Goal: Transaction & Acquisition: Purchase product/service

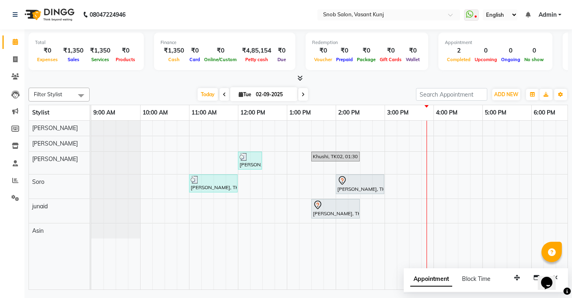
drag, startPoint x: 211, startPoint y: 8, endPoint x: 223, endPoint y: 21, distance: 18.2
click at [212, 10] on nav "08047224946 Select Location × Snob Salon, Vasant Kunj WhatsApp Status ✕ Status:…" at bounding box center [286, 14] width 572 height 29
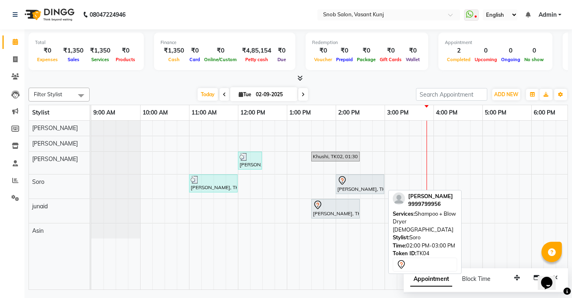
click at [348, 181] on div at bounding box center [359, 181] width 45 height 10
select select "7"
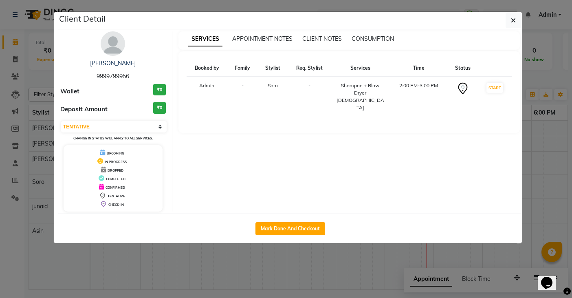
drag, startPoint x: 314, startPoint y: 226, endPoint x: 300, endPoint y: 208, distance: 22.3
click at [314, 225] on button "Mark Done And Checkout" at bounding box center [290, 228] width 70 height 13
select select "7175"
select select "service"
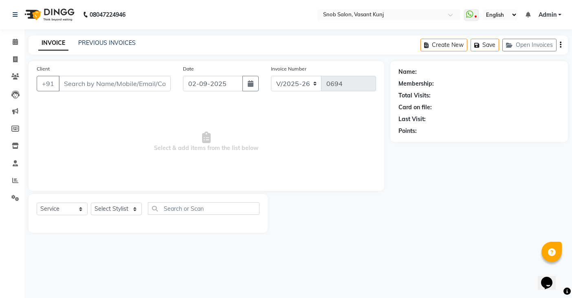
type input "9999799956"
select select "78277"
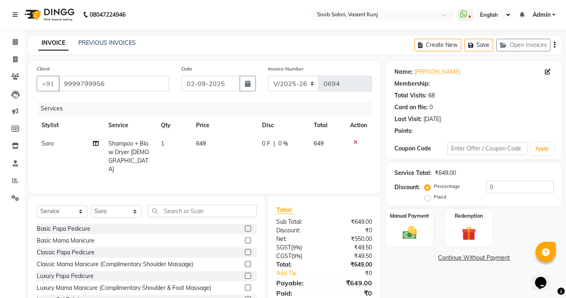
select select "1: Object"
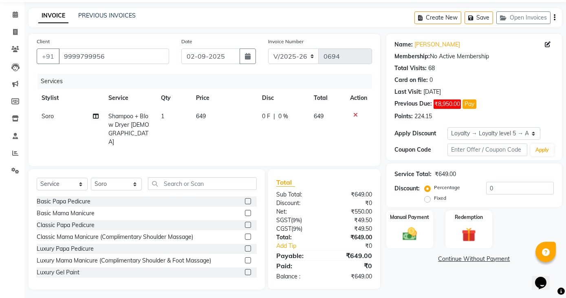
scroll to position [29, 0]
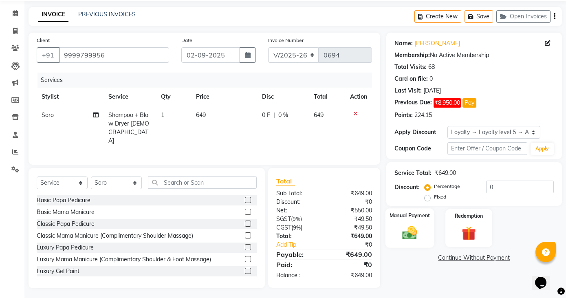
click at [411, 235] on img at bounding box center [410, 232] width 24 height 17
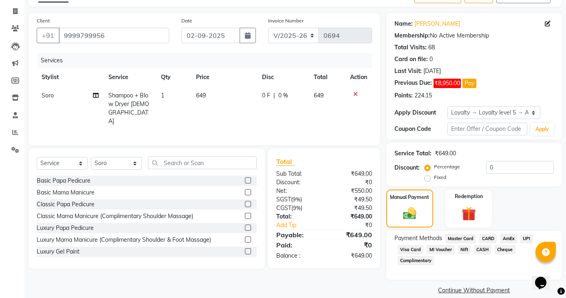
scroll to position [59, 0]
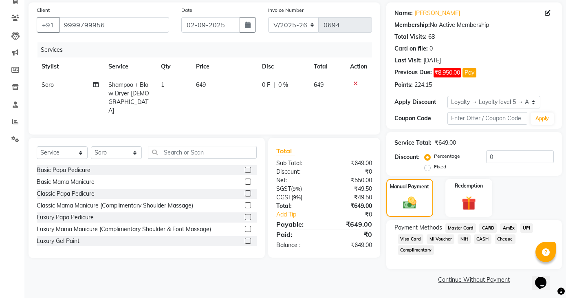
click at [440, 240] on span "MI Voucher" at bounding box center [441, 238] width 28 height 9
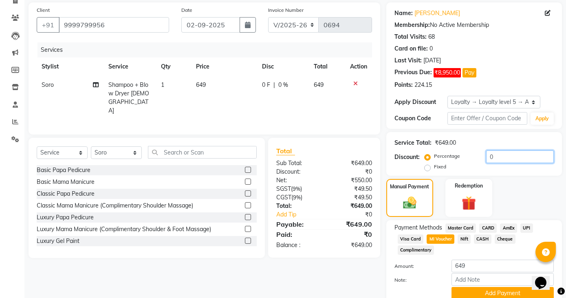
click at [521, 158] on input "0" at bounding box center [520, 156] width 68 height 13
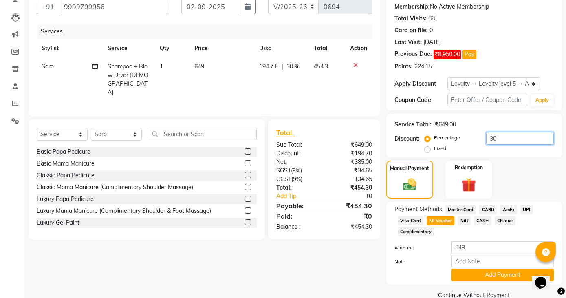
scroll to position [92, 0]
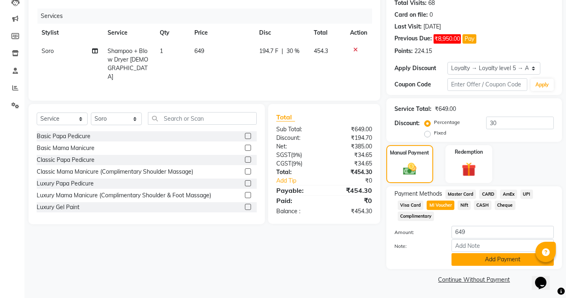
click at [507, 262] on button "Add Payment" at bounding box center [502, 259] width 102 height 13
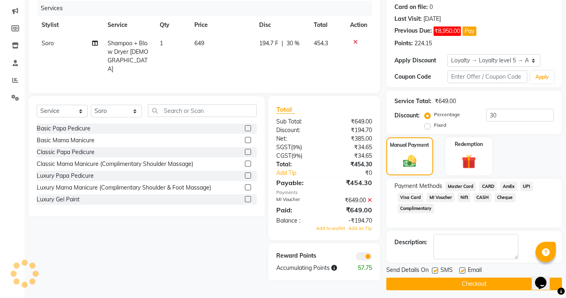
scroll to position [105, 0]
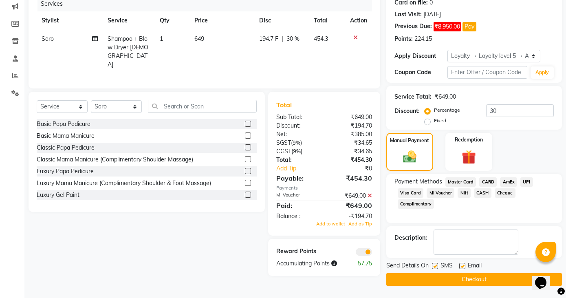
click at [489, 280] on button "Checkout" at bounding box center [474, 279] width 176 height 13
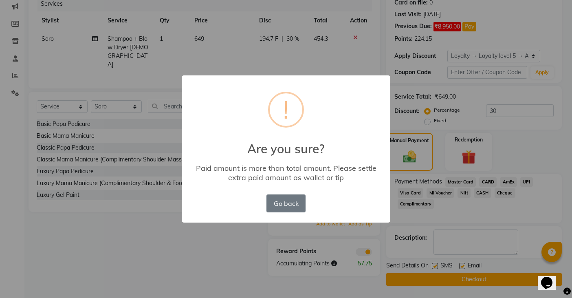
click at [219, 239] on div "× ! Are you sure? Paid amount is more than total amount. Please settle extra pa…" at bounding box center [286, 149] width 572 height 298
click at [299, 206] on button "Go back" at bounding box center [285, 203] width 39 height 18
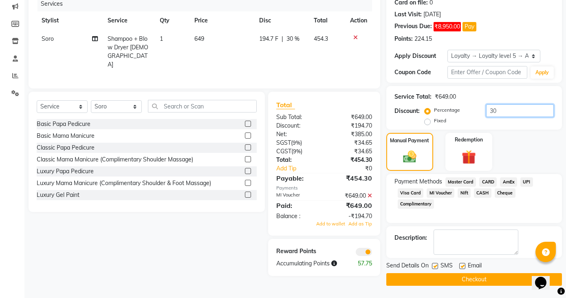
click at [501, 110] on input "30" at bounding box center [520, 110] width 68 height 13
type input "3"
type input "30"
click at [448, 193] on span "MI Voucher" at bounding box center [441, 192] width 28 height 9
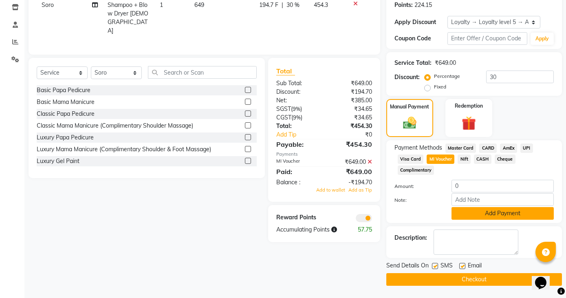
click at [470, 212] on button "Add Payment" at bounding box center [502, 213] width 102 height 13
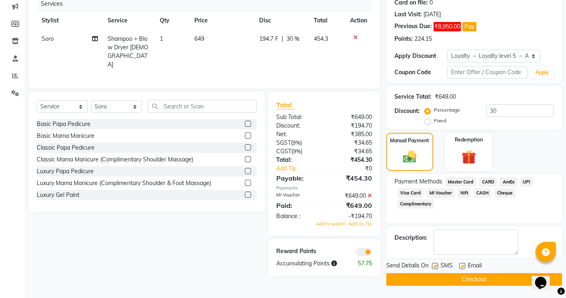
click at [452, 278] on button "Checkout" at bounding box center [474, 279] width 176 height 13
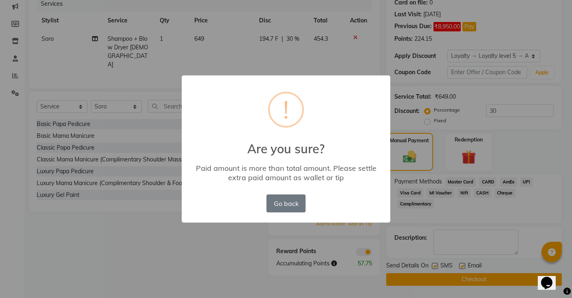
click at [359, 235] on div "× ! Are you sure? Paid amount is more than total amount. Please settle extra pa…" at bounding box center [286, 149] width 572 height 298
click at [296, 205] on button "Go back" at bounding box center [285, 203] width 39 height 18
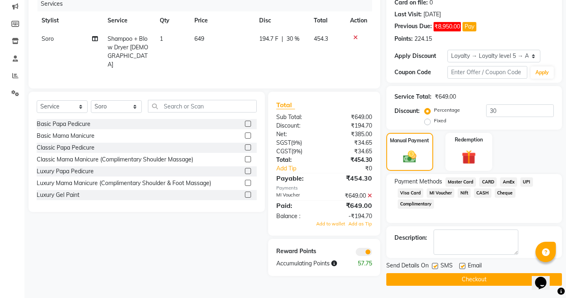
click at [207, 40] on td "649" at bounding box center [221, 52] width 65 height 44
select select "78277"
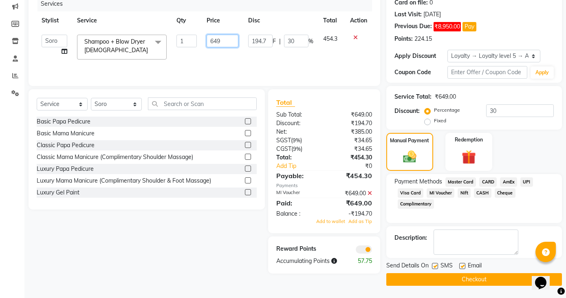
click at [222, 43] on input "649" at bounding box center [223, 41] width 32 height 13
type input "650"
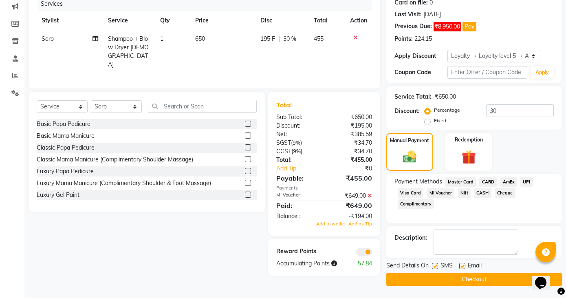
click at [442, 278] on button "Checkout" at bounding box center [474, 279] width 176 height 13
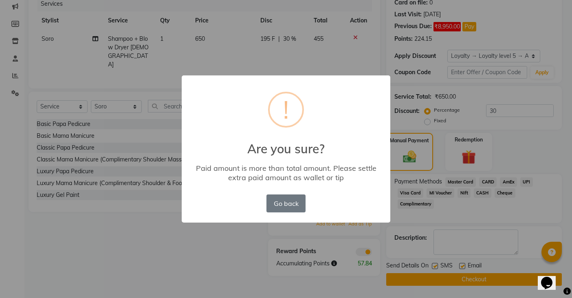
click at [376, 250] on div "× ! Are you sure? Paid amount is more than total amount. Please settle extra pa…" at bounding box center [286, 149] width 572 height 298
click at [355, 235] on div "× ! Are you sure? Paid amount is more than total amount. Please settle extra pa…" at bounding box center [286, 149] width 572 height 298
click at [286, 202] on button "Go back" at bounding box center [285, 203] width 39 height 18
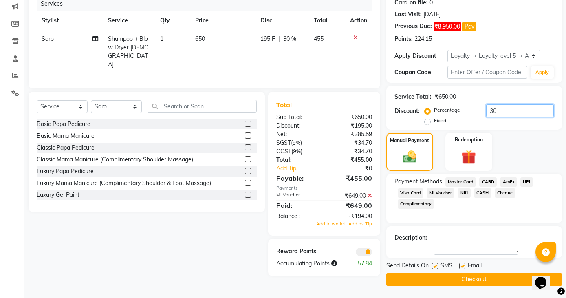
click at [506, 111] on input "30" at bounding box center [520, 110] width 68 height 13
type input "3"
type input "30"
click at [441, 194] on span "MI Voucher" at bounding box center [441, 192] width 28 height 9
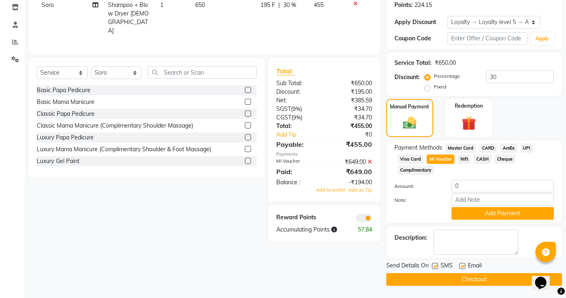
click at [480, 213] on button "Add Payment" at bounding box center [502, 213] width 102 height 13
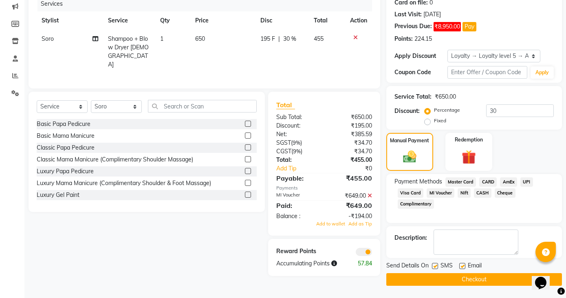
click at [458, 277] on button "Checkout" at bounding box center [474, 279] width 176 height 13
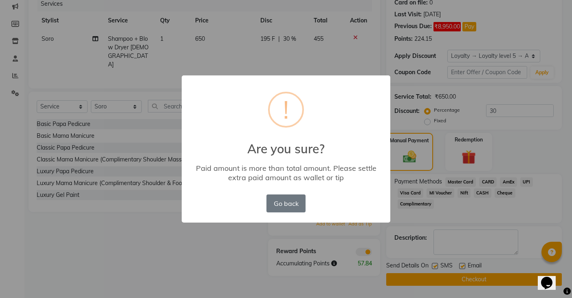
drag, startPoint x: 370, startPoint y: 257, endPoint x: 361, endPoint y: 250, distance: 10.7
click at [370, 257] on div "× ! Are you sure? Paid amount is more than total amount. Please settle extra pa…" at bounding box center [286, 149] width 572 height 298
click at [362, 46] on div "× ! Are you sure? Paid amount is more than total amount. Please settle extra pa…" at bounding box center [286, 149] width 572 height 298
click at [297, 206] on button "Go back" at bounding box center [285, 203] width 39 height 18
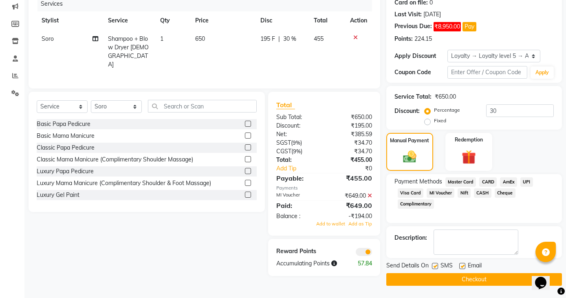
click at [352, 36] on div at bounding box center [358, 38] width 17 height 6
click at [13, 22] on icon at bounding box center [15, 24] width 8 height 6
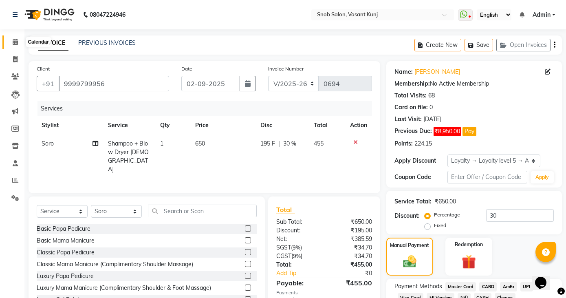
click at [14, 42] on icon at bounding box center [15, 42] width 5 height 6
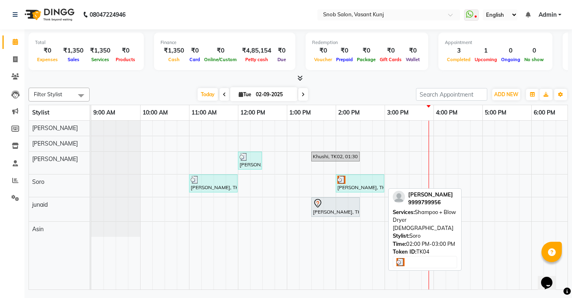
click at [352, 185] on div "[PERSON_NAME], TK04, 02:00 PM-03:00 PM, Shampoo + Blow Dryer [DEMOGRAPHIC_DATA]" at bounding box center [360, 183] width 47 height 15
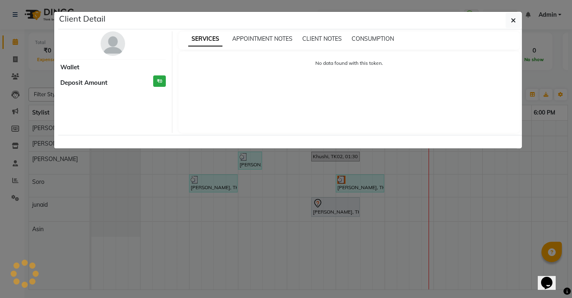
select select "3"
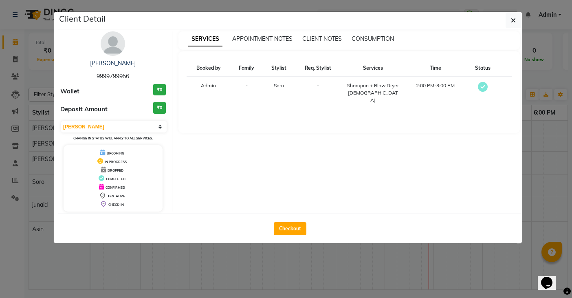
drag, startPoint x: 282, startPoint y: 227, endPoint x: 281, endPoint y: 219, distance: 7.9
click at [282, 224] on button "Checkout" at bounding box center [290, 228] width 33 height 13
select select "7175"
select select "service"
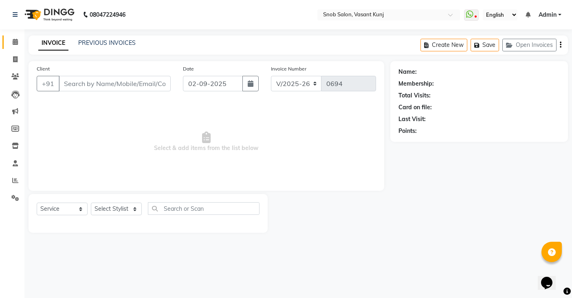
type input "9999799956"
select select "78277"
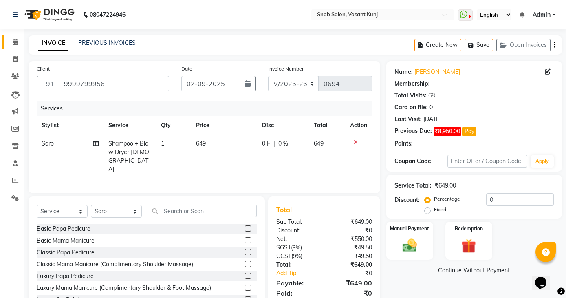
select select "1: Object"
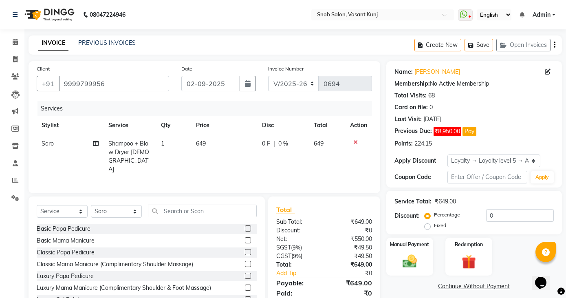
click at [207, 144] on td "649" at bounding box center [224, 156] width 66 height 44
select select "78277"
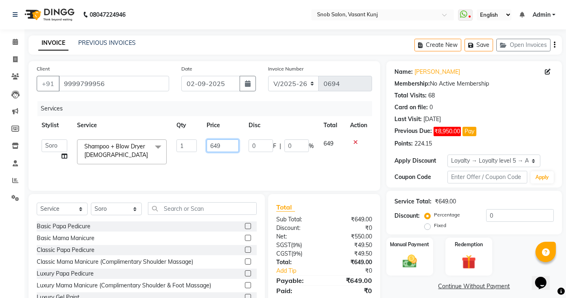
click at [225, 145] on input "649" at bounding box center [223, 145] width 32 height 13
type input "650"
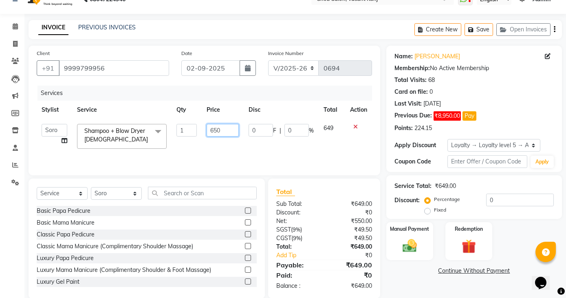
scroll to position [29, 0]
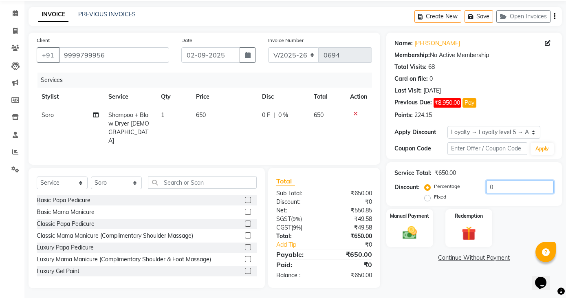
click at [497, 187] on input "0" at bounding box center [520, 186] width 68 height 13
type input "30"
click at [411, 236] on img at bounding box center [410, 232] width 24 height 17
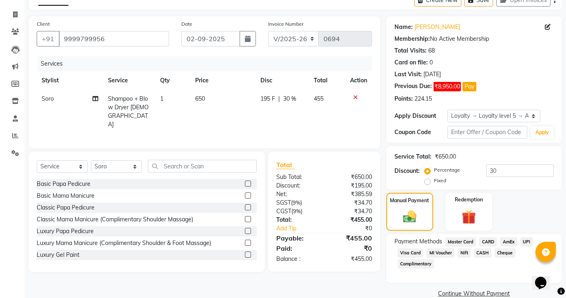
scroll to position [59, 0]
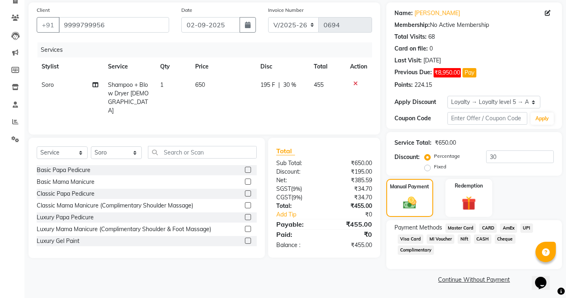
click at [443, 240] on span "MI Voucher" at bounding box center [441, 238] width 28 height 9
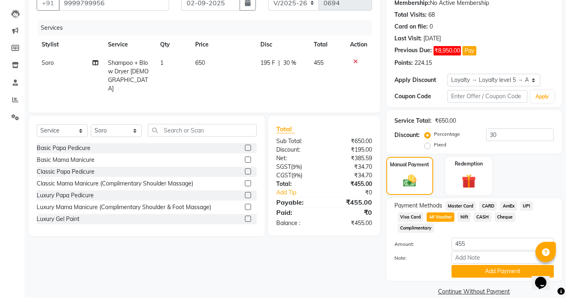
scroll to position [92, 0]
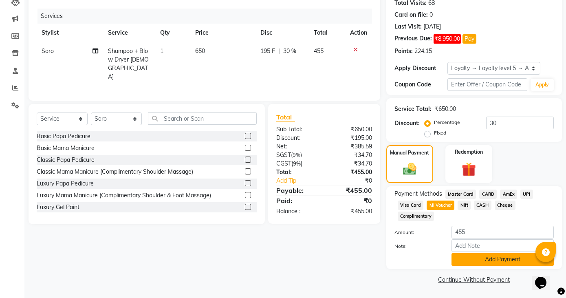
click at [473, 258] on button "Add Payment" at bounding box center [502, 259] width 102 height 13
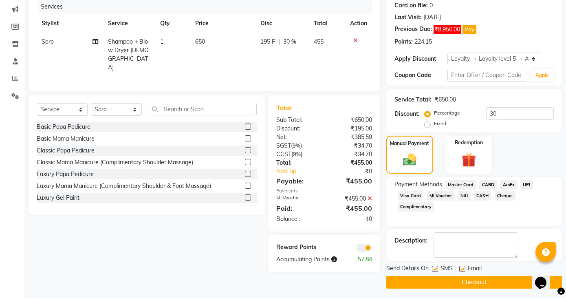
scroll to position [105, 0]
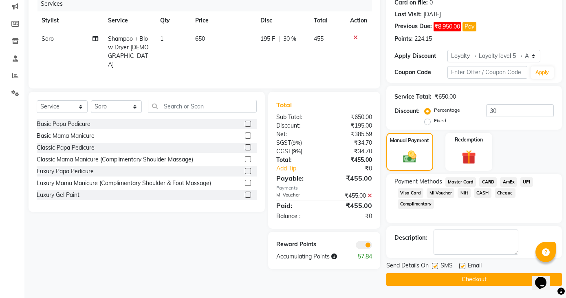
click at [466, 280] on button "Checkout" at bounding box center [474, 279] width 176 height 13
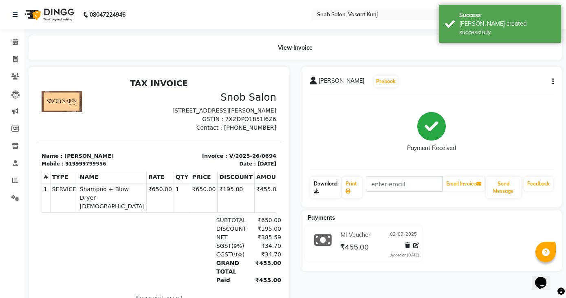
click at [330, 187] on link "Download" at bounding box center [325, 187] width 31 height 21
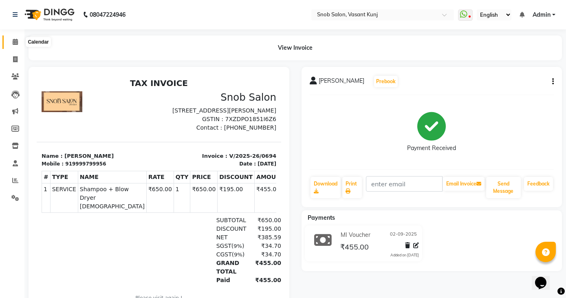
click at [19, 40] on span at bounding box center [15, 41] width 14 height 9
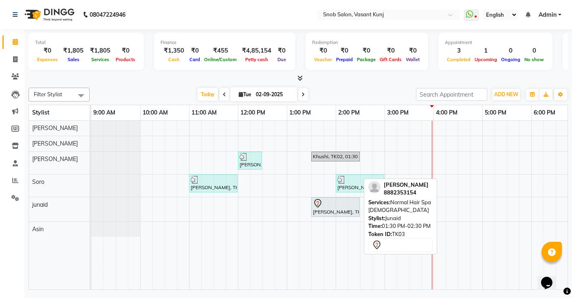
click at [319, 214] on div "[PERSON_NAME], TK03, 01:30 PM-02:30 PM, Normal Hair Spa [DEMOGRAPHIC_DATA]" at bounding box center [335, 206] width 47 height 17
select select "7"
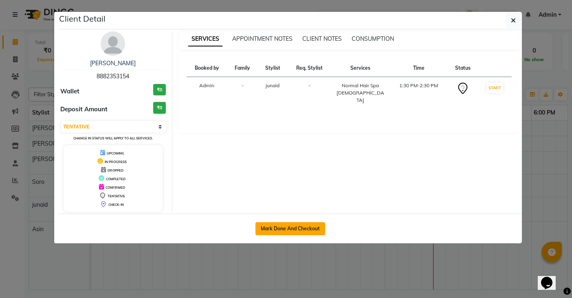
click at [305, 232] on button "Mark Done And Checkout" at bounding box center [290, 228] width 70 height 13
select select "service"
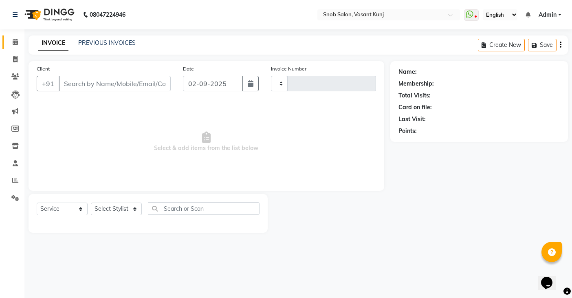
type input "0695"
select select "7175"
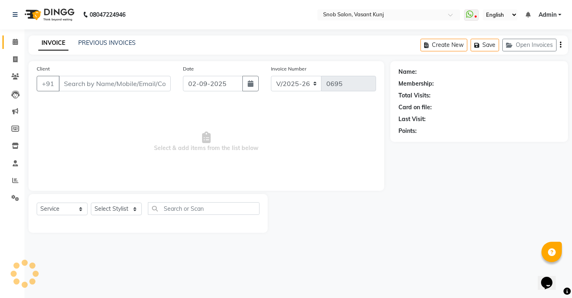
type input "8882353154"
select select "82633"
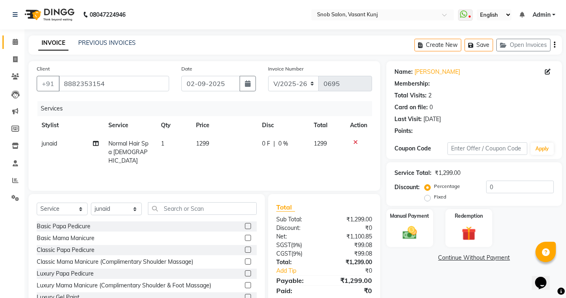
select select "1: Object"
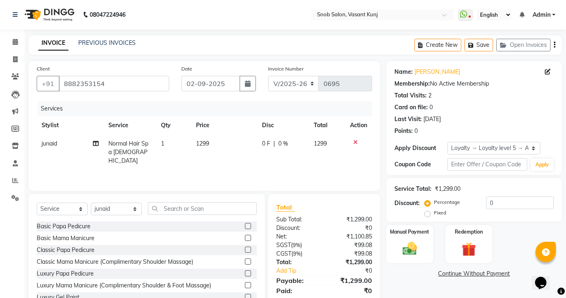
click at [62, 140] on td "junaid" at bounding box center [70, 151] width 67 height 35
select select "82633"
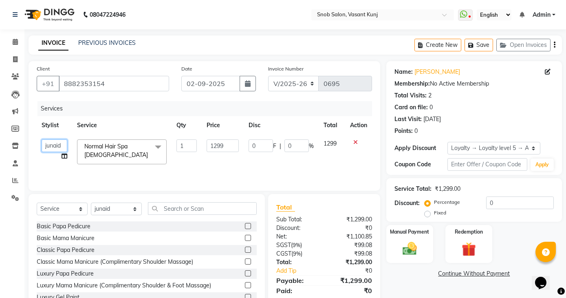
click at [63, 144] on select "Asin junaid [PERSON_NAME] [PERSON_NAME][GEOGRAPHIC_DATA][PERSON_NAME]" at bounding box center [55, 145] width 26 height 13
select select "60451"
click at [227, 147] on input "1299" at bounding box center [223, 145] width 32 height 13
type input "1500"
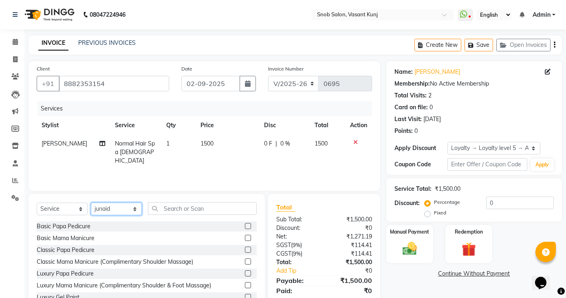
click at [134, 208] on select "Select Stylist Asin junaid [PERSON_NAME] [PERSON_NAME] [PERSON_NAME]" at bounding box center [116, 208] width 51 height 13
select select "78277"
click at [91, 202] on select "Select Stylist Asin junaid [PERSON_NAME] [PERSON_NAME] [PERSON_NAME]" at bounding box center [116, 208] width 51 height 13
click at [172, 210] on input "text" at bounding box center [202, 208] width 109 height 13
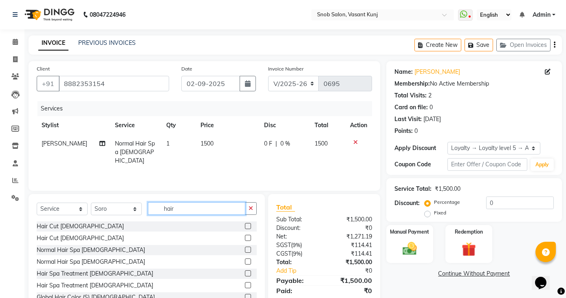
type input "hair"
click at [245, 223] on label at bounding box center [248, 226] width 6 height 6
click at [245, 224] on input "checkbox" at bounding box center [247, 226] width 5 height 5
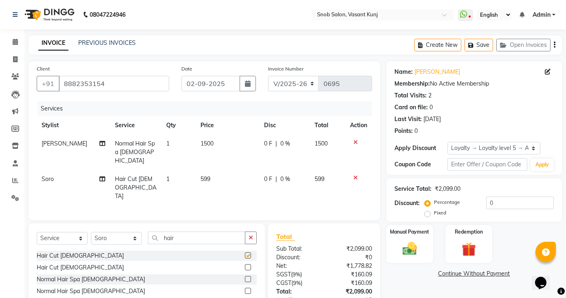
checkbox input "false"
click at [208, 170] on td "599" at bounding box center [228, 187] width 64 height 35
select select "78277"
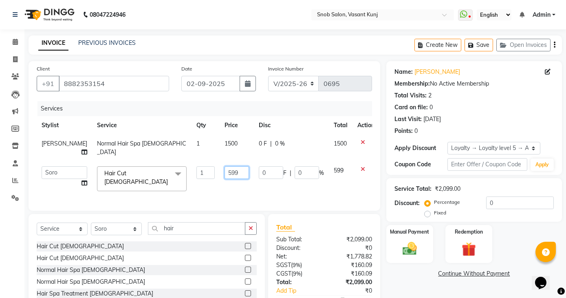
click at [233, 174] on input "599" at bounding box center [236, 172] width 24 height 13
type input "5"
type input "300"
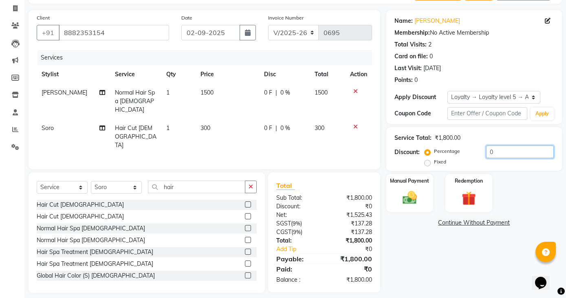
scroll to position [38, 0]
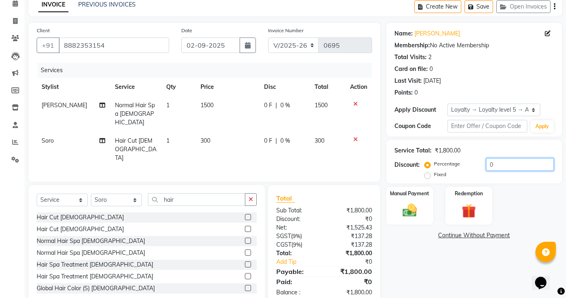
click at [500, 152] on div "Service Total: ₹1,800.00 Discount: Percentage Fixed 0" at bounding box center [473, 161] width 159 height 37
click at [405, 209] on img at bounding box center [410, 210] width 24 height 17
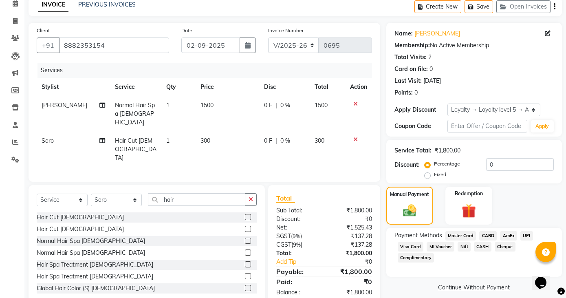
click at [484, 245] on span "CASH" at bounding box center [483, 246] width 18 height 9
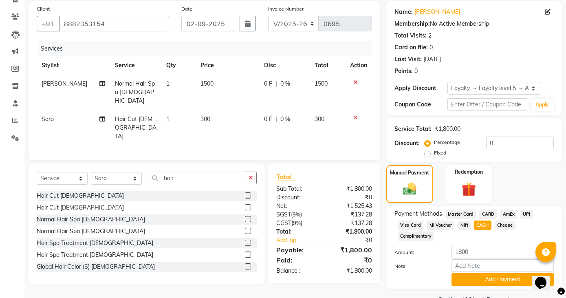
scroll to position [80, 0]
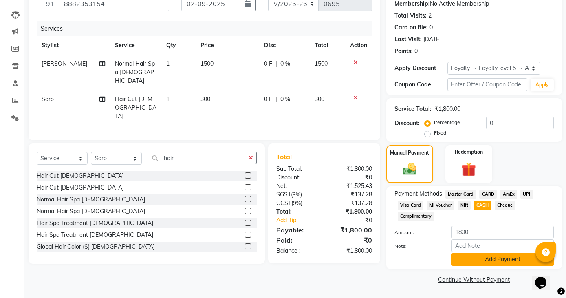
click at [474, 261] on button "Add Payment" at bounding box center [502, 259] width 102 height 13
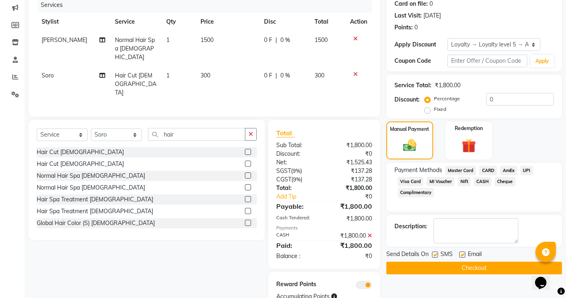
scroll to position [116, 0]
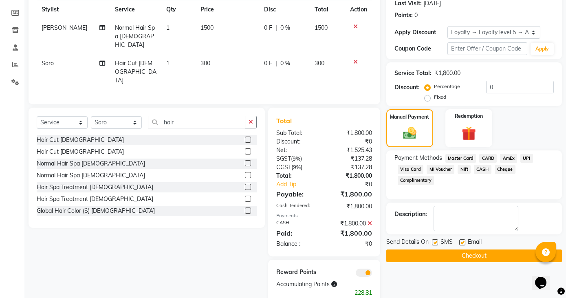
click at [424, 253] on button "Checkout" at bounding box center [474, 255] width 176 height 13
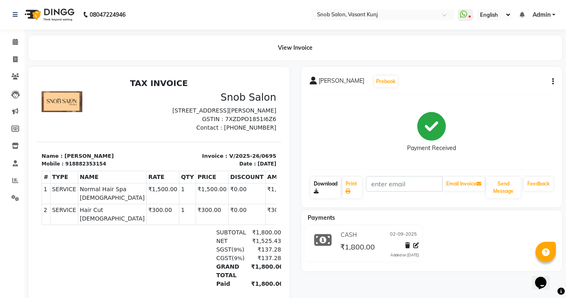
click at [319, 188] on link "Download" at bounding box center [325, 187] width 31 height 21
click at [13, 40] on icon at bounding box center [15, 42] width 5 height 6
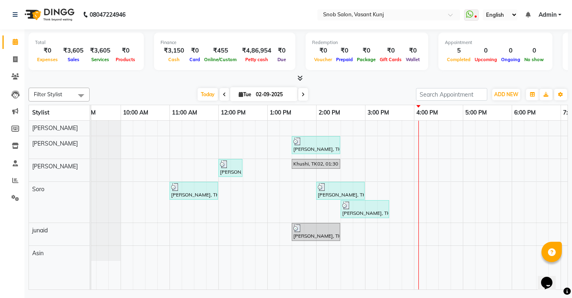
scroll to position [0, 24]
